Goal: Information Seeking & Learning: Learn about a topic

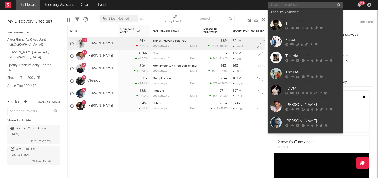
click at [288, 5] on input "text" at bounding box center [305, 5] width 75 height 6
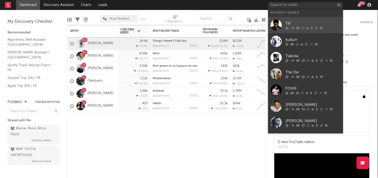
click at [294, 19] on link "TIF" at bounding box center [305, 25] width 75 height 16
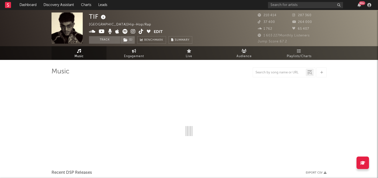
select select "6m"
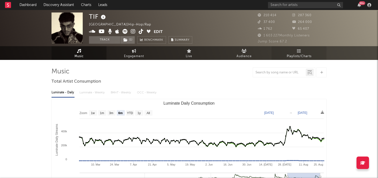
click at [303, 54] on span "Playlists/Charts" at bounding box center [299, 57] width 25 height 6
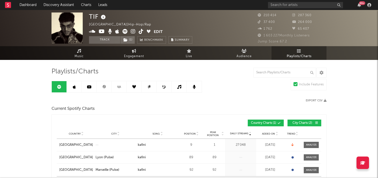
click at [106, 87] on icon at bounding box center [104, 87] width 4 height 4
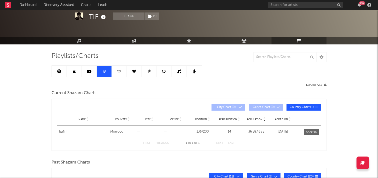
scroll to position [16, 0]
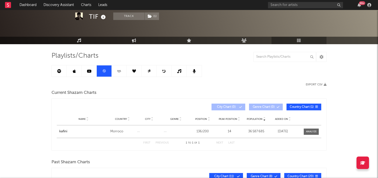
click at [65, 69] on link at bounding box center [59, 71] width 15 height 11
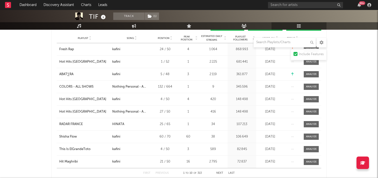
scroll to position [236, 0]
